Goal: Transaction & Acquisition: Purchase product/service

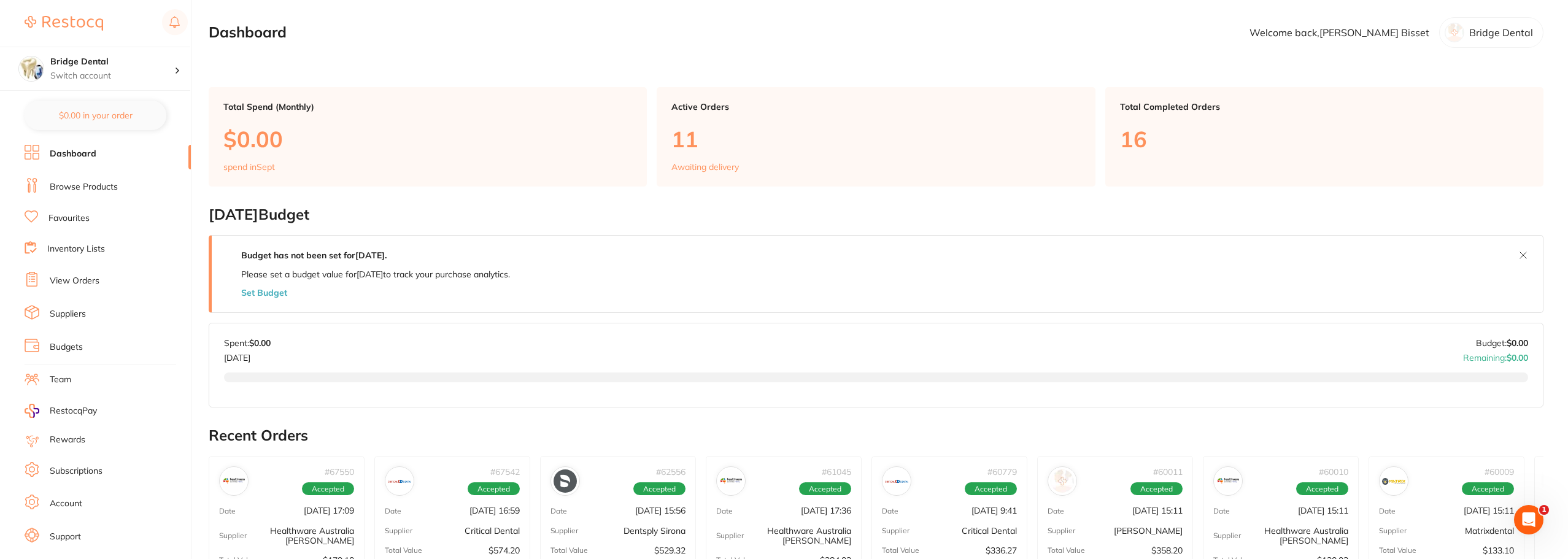
click at [102, 186] on link "Browse Products" at bounding box center [83, 187] width 68 height 12
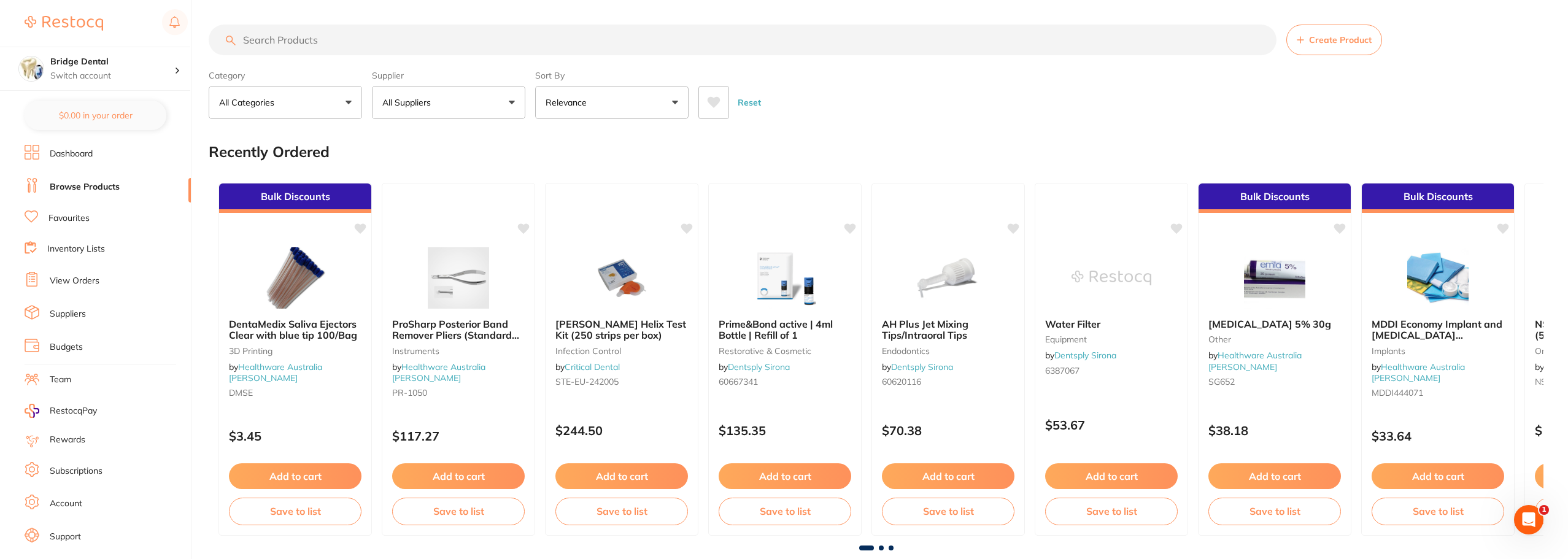
click at [314, 40] on input "search" at bounding box center [742, 40] width 1068 height 30
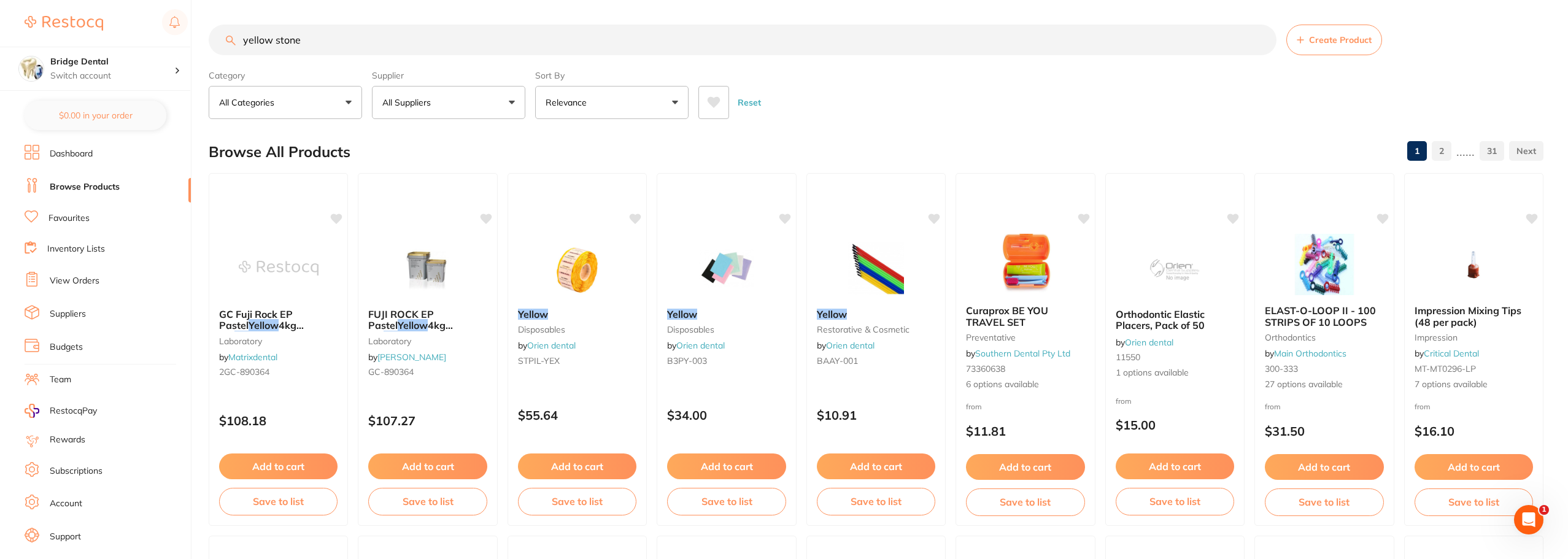
click at [273, 41] on input "yellow stone" at bounding box center [742, 40] width 1068 height 30
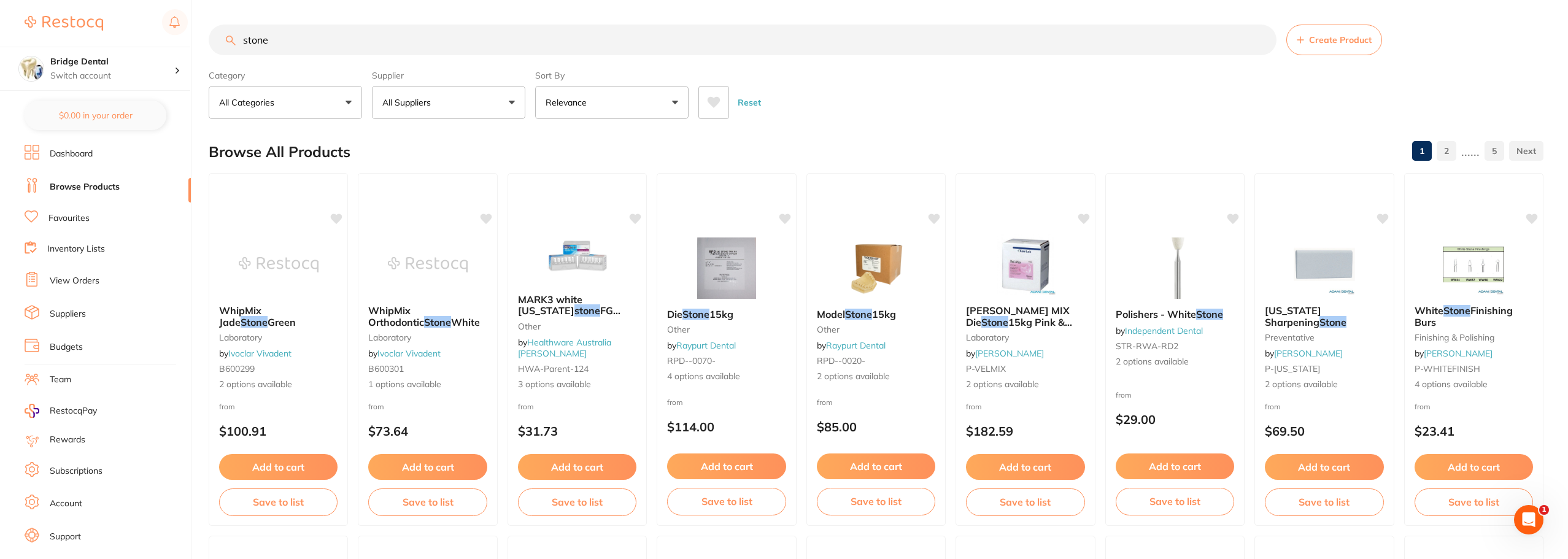
click at [308, 43] on input "stone" at bounding box center [742, 40] width 1068 height 30
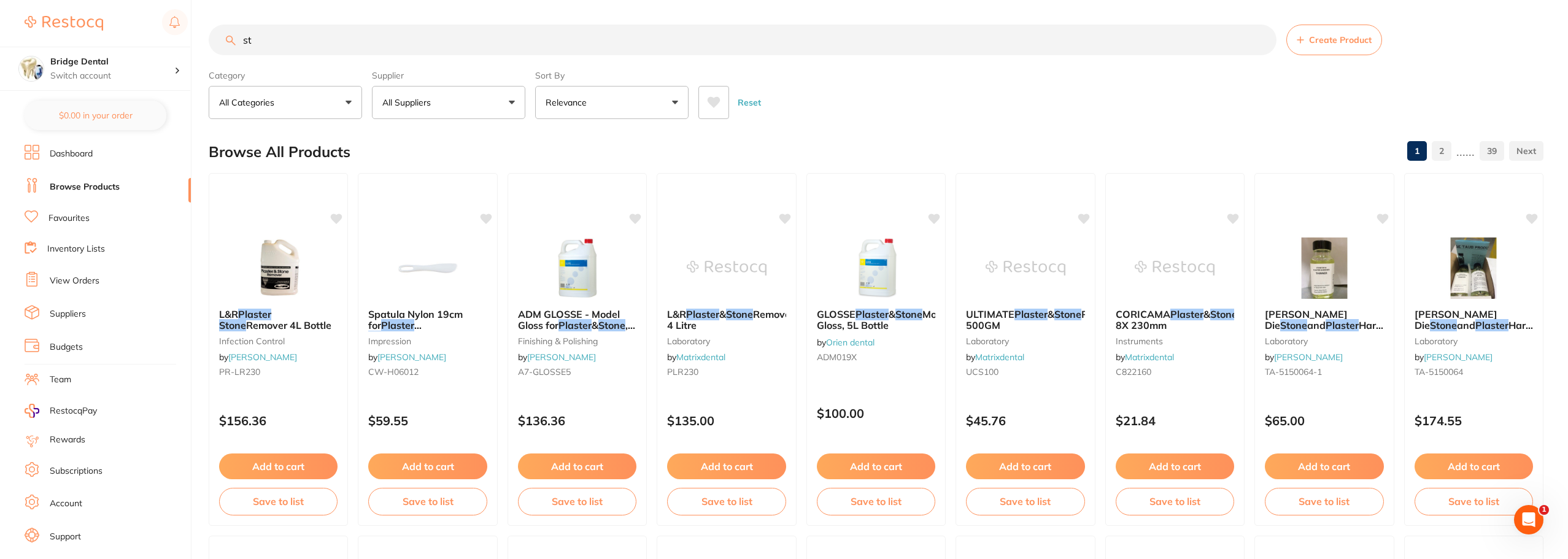
type input "s"
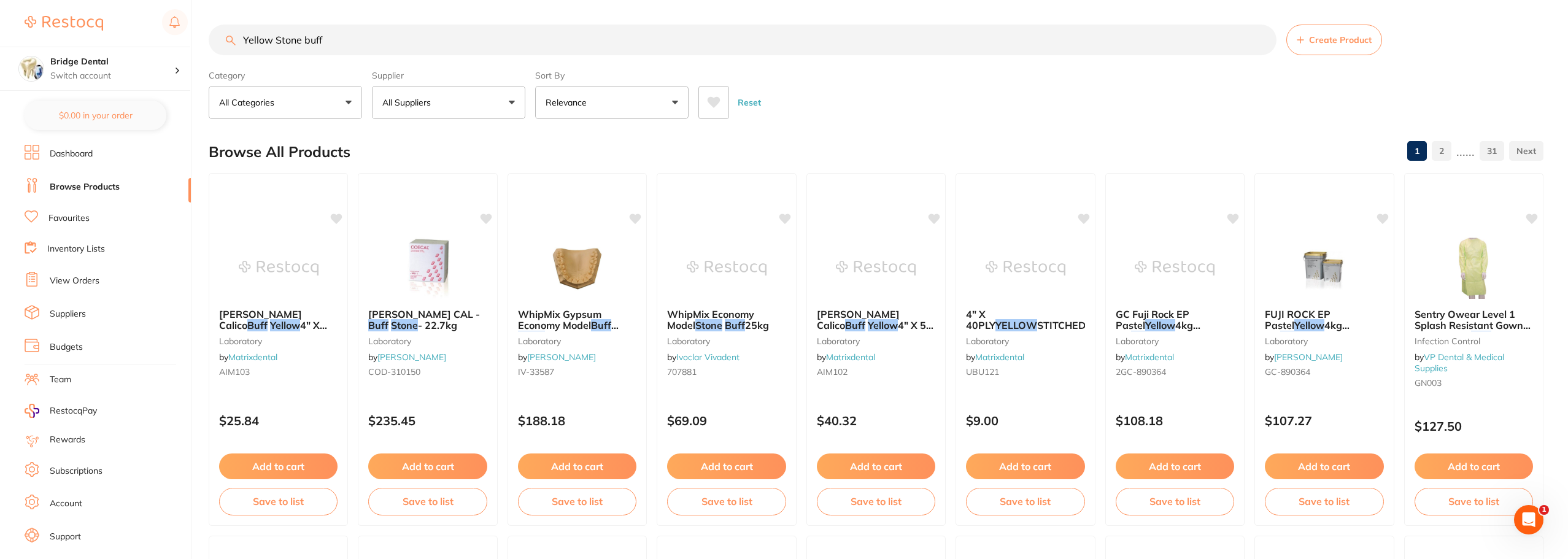
click at [273, 37] on input "Yellow Stone buff" at bounding box center [742, 40] width 1068 height 30
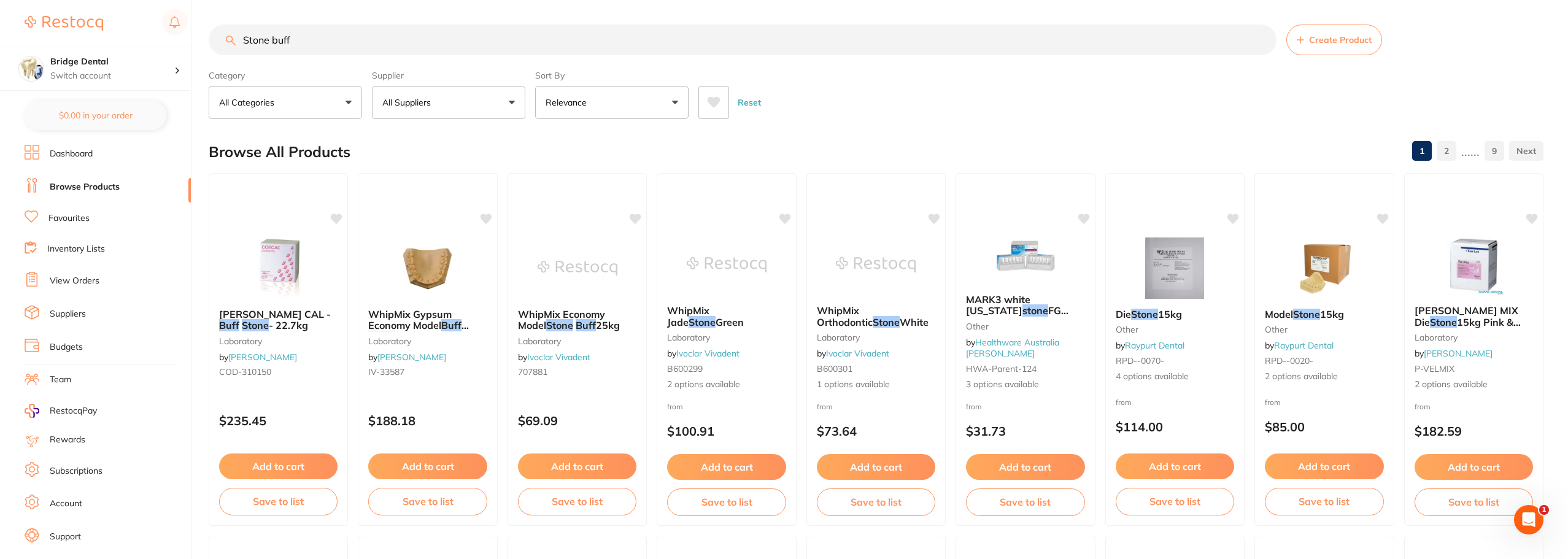
drag, startPoint x: 304, startPoint y: 39, endPoint x: 208, endPoint y: 39, distance: 96.0
click at [210, 39] on input "Stone buff" at bounding box center [742, 40] width 1068 height 30
type input "B"
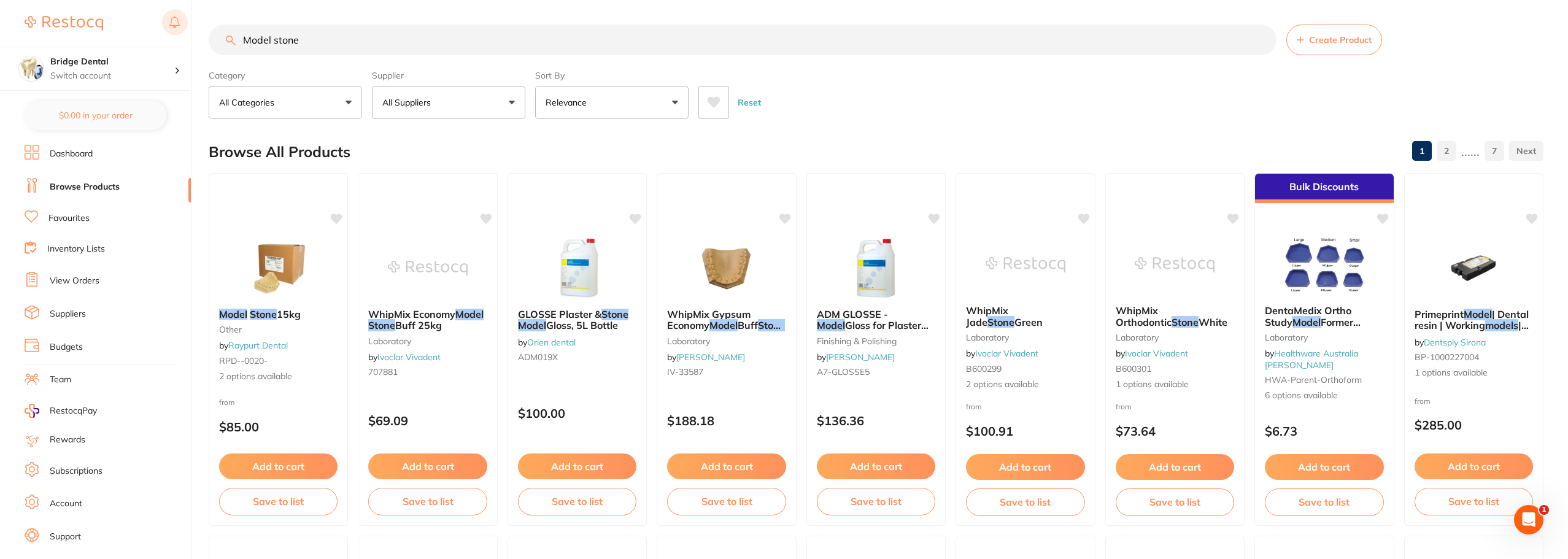
drag, startPoint x: 328, startPoint y: 44, endPoint x: 179, endPoint y: 37, distance: 149.2
click at [179, 37] on div "$13.20 Bridge Dental Switch account Bridge Dental $0.00 in your order Dashboard…" at bounding box center [784, 280] width 1568 height 559
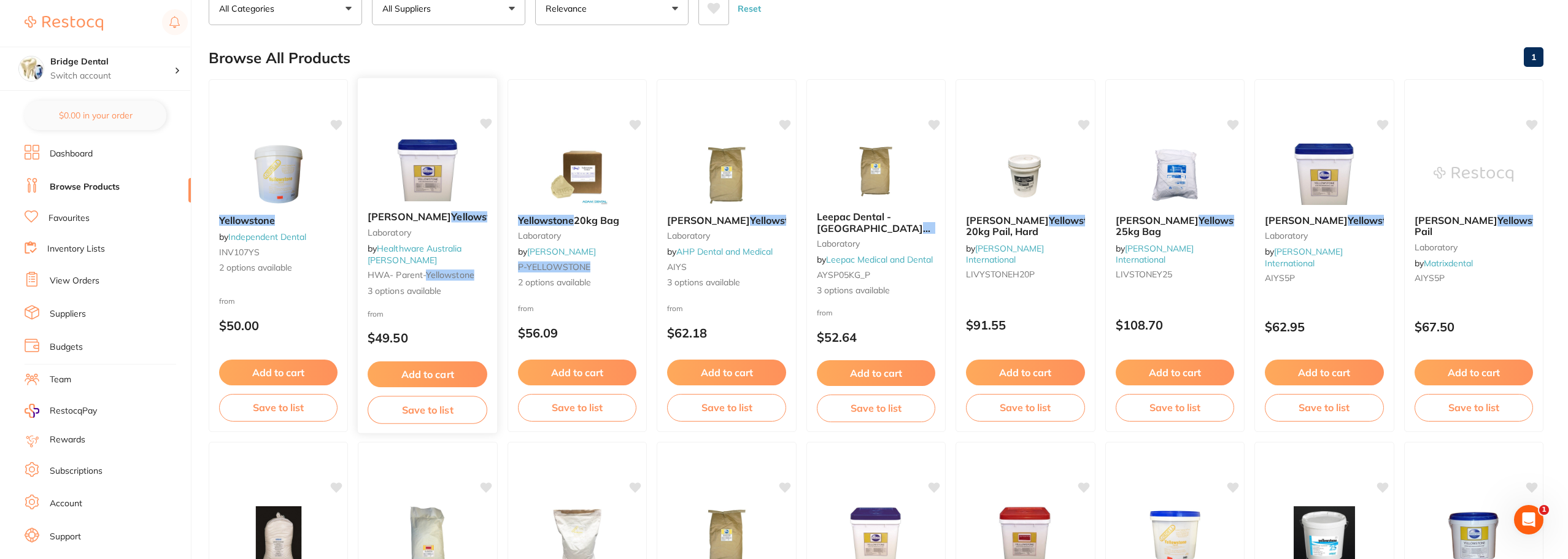
scroll to position [123, 0]
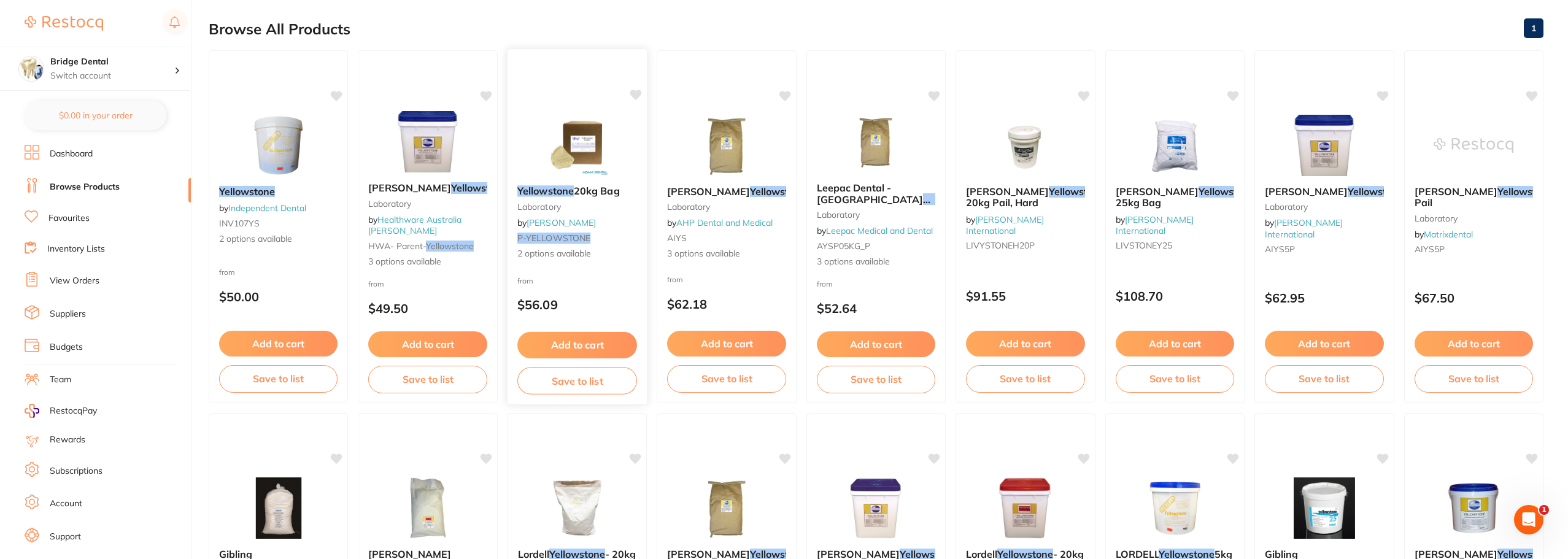
type input "yellowstone"
click at [589, 237] on em "P-YELLOWSTONE" at bounding box center [553, 238] width 73 height 11
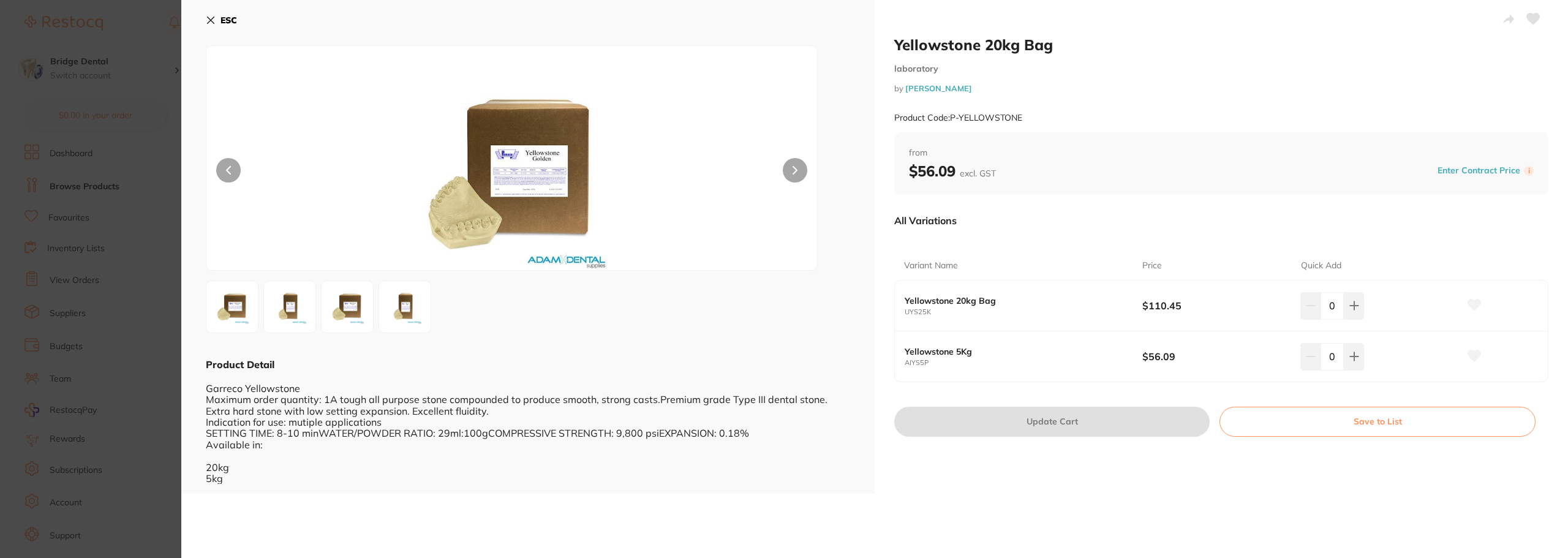
click at [206, 17] on icon at bounding box center [211, 20] width 10 height 10
